Goal: Navigation & Orientation: Go to known website

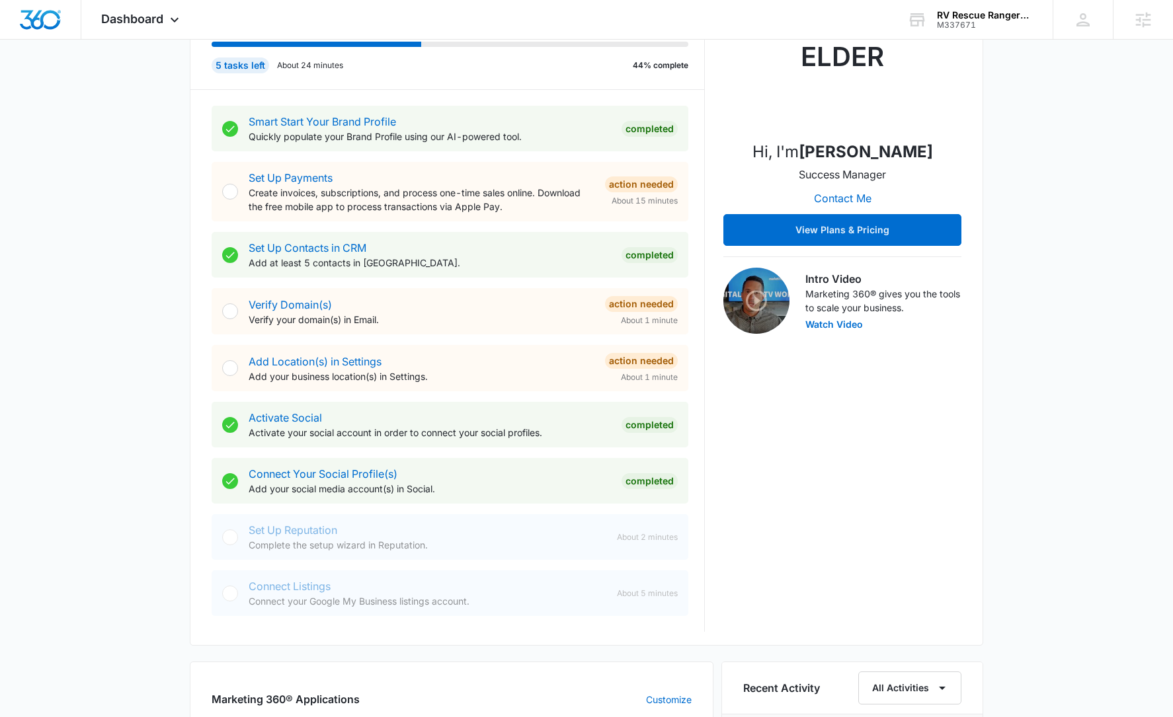
scroll to position [184, 0]
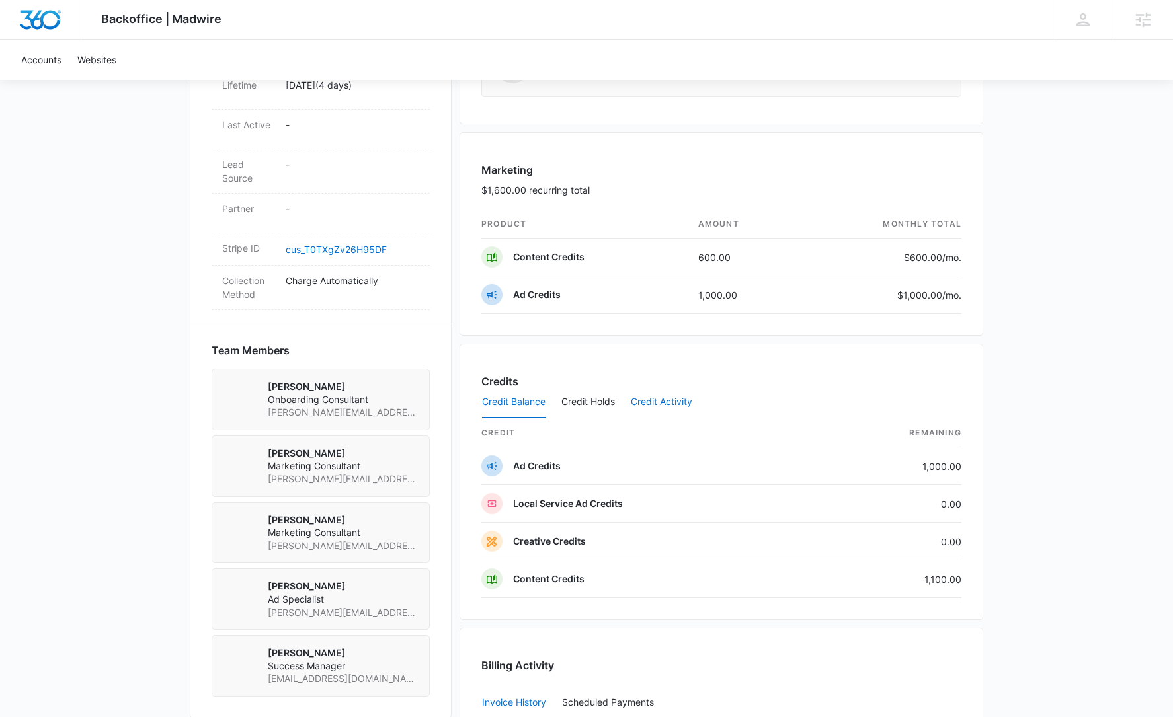
scroll to position [717, 0]
